Goal: Information Seeking & Learning: Learn about a topic

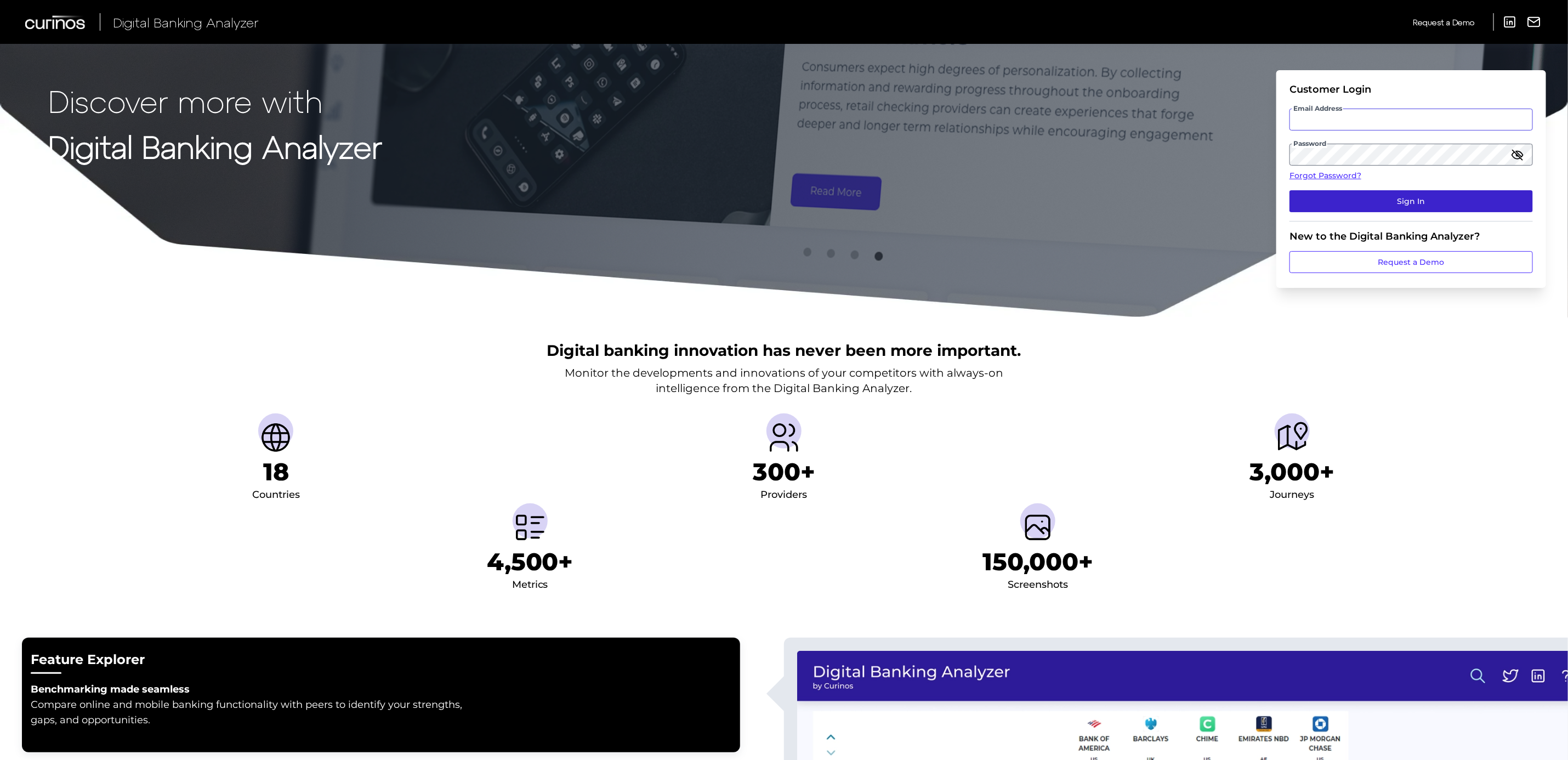
type input "annmarie.makar@curinos.com"
click at [1456, 205] on button "Sign In" at bounding box center [1411, 201] width 243 height 22
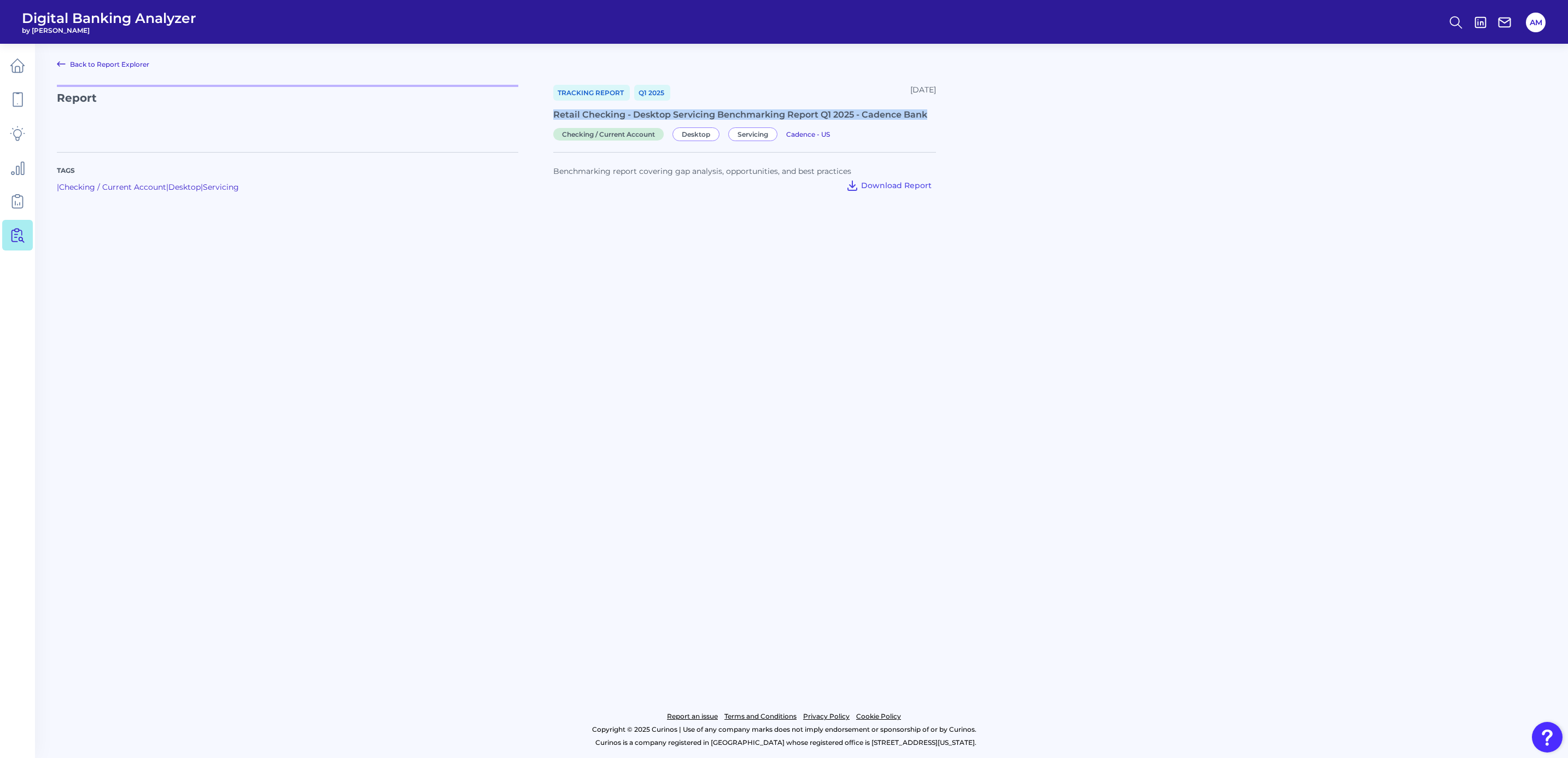
drag, startPoint x: 928, startPoint y: 115, endPoint x: 551, endPoint y: 115, distance: 377.0
click at [551, 115] on div "Report Tracking Report Q1 2025 September 19, 2025 Retail Checking - Desktop Ser…" at bounding box center [801, 112] width 1489 height 54
copy div "Retail Checking - Desktop Servicing Benchmarking Report Q1 2025 - Cadence Bank"
click at [717, 110] on div "Retail Checking - Desktop Servicing Benchmarking Report Q1 2025 - Liberty Bank" at bounding box center [744, 114] width 383 height 11
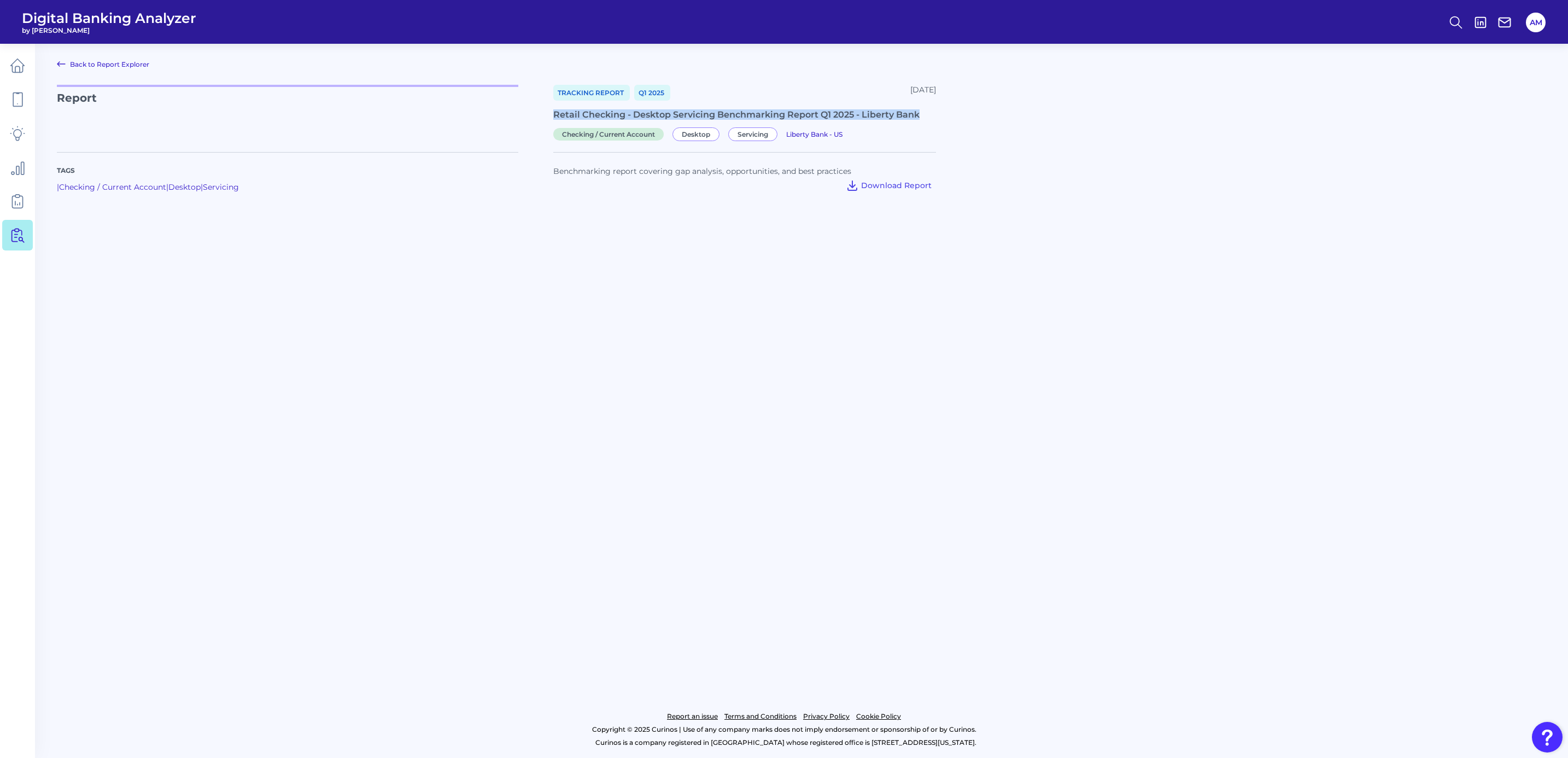
click at [717, 110] on div "Retail Checking - Desktop Servicing Benchmarking Report Q1 2025 - Liberty Bank" at bounding box center [744, 114] width 383 height 11
copy div "Retail Checking - Desktop Servicing Benchmarking Report Q1 2025 - Liberty Bank"
